Goal: Information Seeking & Learning: Learn about a topic

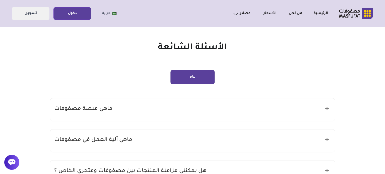
click at [325, 108] on icon at bounding box center [327, 109] width 4 height 4
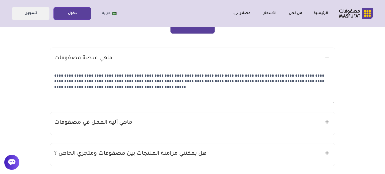
scroll to position [50, 0]
click at [329, 58] on div "ماهي منصة مصفوفات" at bounding box center [192, 59] width 285 height 23
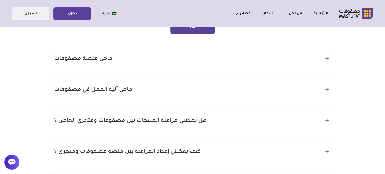
click at [327, 90] on icon at bounding box center [327, 90] width 4 height 4
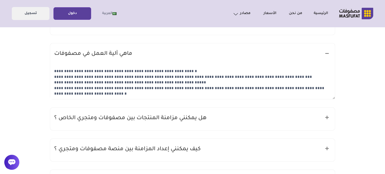
scroll to position [100, 0]
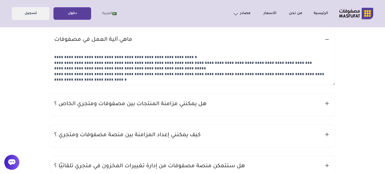
click at [326, 106] on icon at bounding box center [327, 104] width 4 height 4
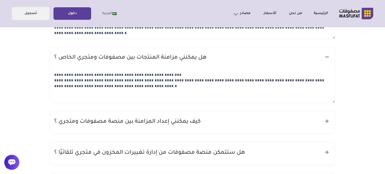
scroll to position [151, 0]
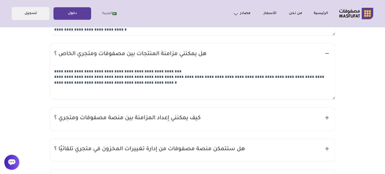
click at [325, 116] on div "كيف يمكنني إعداد المزامنة بين منصة مصفوفات ومتجري ؟" at bounding box center [192, 119] width 285 height 23
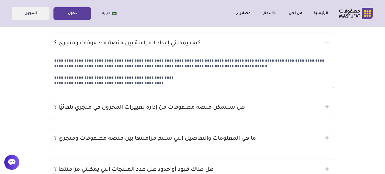
scroll to position [226, 0]
click at [328, 109] on icon at bounding box center [327, 107] width 4 height 4
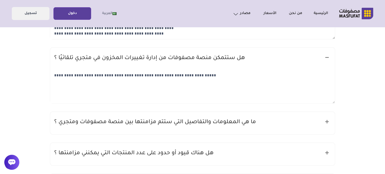
scroll to position [276, 0]
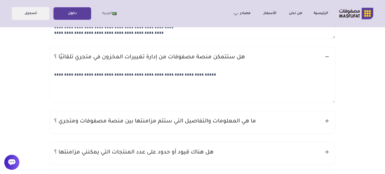
click at [326, 121] on icon at bounding box center [327, 121] width 4 height 4
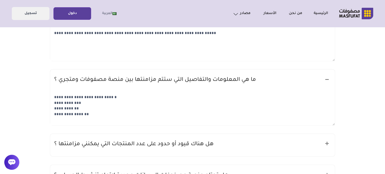
scroll to position [351, 0]
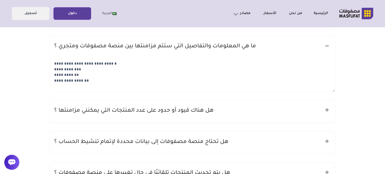
click at [324, 109] on div "هل هناك قيود أو حدود على عدد المنتجات التي يمكنني مزامنتها ؟" at bounding box center [192, 111] width 285 height 23
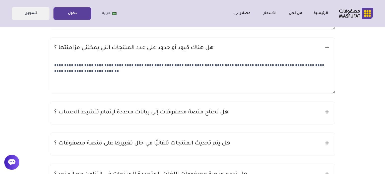
scroll to position [427, 0]
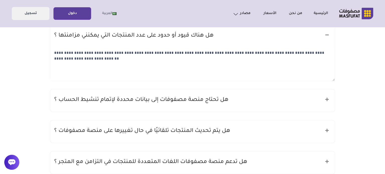
click at [324, 99] on div "هل تحتاج منصة مصفوفات إلى بيانات محددة لإتمام تنشيط الحساب ؟" at bounding box center [192, 100] width 285 height 23
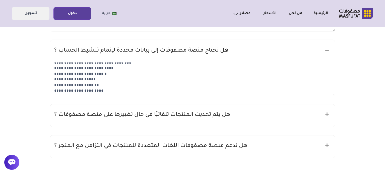
scroll to position [477, 0]
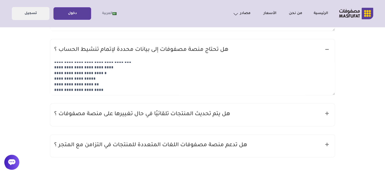
click at [327, 113] on icon at bounding box center [327, 113] width 4 height 4
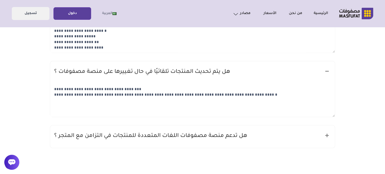
scroll to position [552, 0]
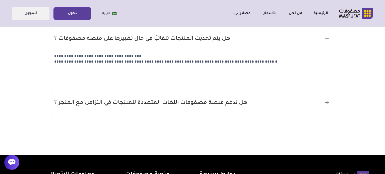
click at [324, 102] on div "هل تدعم منصة مصفوفات اللغات المتعددة للمنتجات في التزامن مع المتجر ؟" at bounding box center [192, 104] width 285 height 23
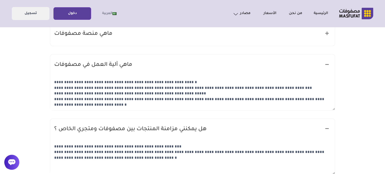
scroll to position [0, 0]
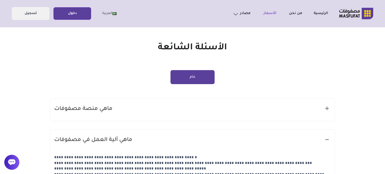
click at [269, 14] on link "الأسعار" at bounding box center [263, 14] width 26 height 6
